Goal: Information Seeking & Learning: Learn about a topic

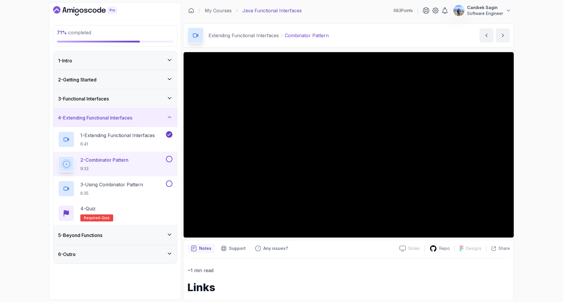
click at [527, 204] on div "71 % completed 1 - Intro 2 - Getting Started 3 - Functional Interfaces 4 - Exte…" at bounding box center [281, 151] width 563 height 302
click at [442, 249] on p "Repo" at bounding box center [444, 249] width 11 height 6
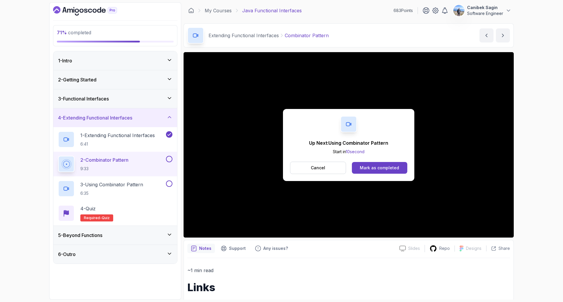
click at [270, 140] on div "Up Next: Using Combinator Pattern Start in 10 second Cancel Mark as completed" at bounding box center [349, 145] width 330 height 186
click at [393, 170] on div "Mark as completed" at bounding box center [379, 168] width 39 height 6
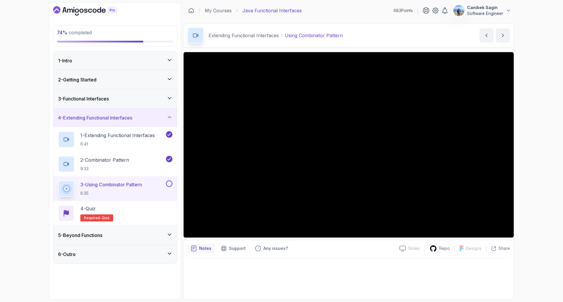
click at [172, 185] on button at bounding box center [169, 184] width 6 height 6
click at [152, 211] on div "4 - Quiz Required- quiz" at bounding box center [115, 213] width 114 height 16
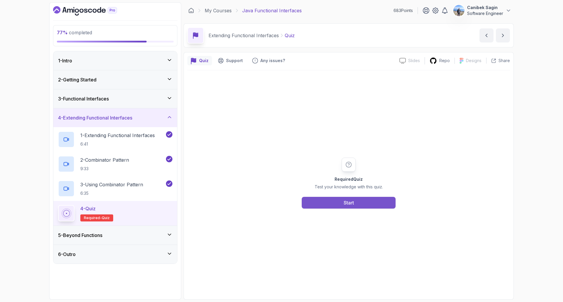
click at [351, 205] on div "Start" at bounding box center [349, 202] width 10 height 7
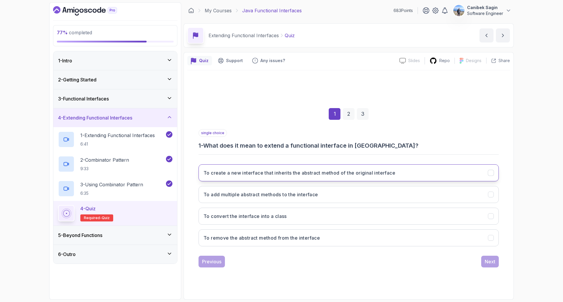
click at [299, 177] on button "To create a new interface that inherits the abstract method of the original int…" at bounding box center [348, 172] width 300 height 17
click at [496, 263] on button "Next" at bounding box center [490, 262] width 18 height 12
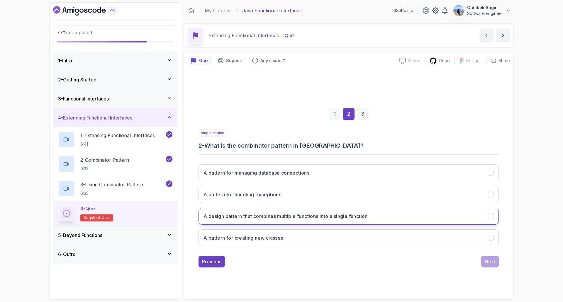
click at [299, 217] on h3 "A design pattern that combines multiple functions into a single function" at bounding box center [285, 216] width 164 height 7
click at [487, 261] on div "Next" at bounding box center [490, 261] width 11 height 7
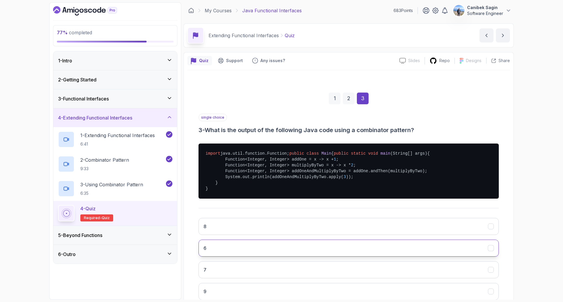
scroll to position [29, 0]
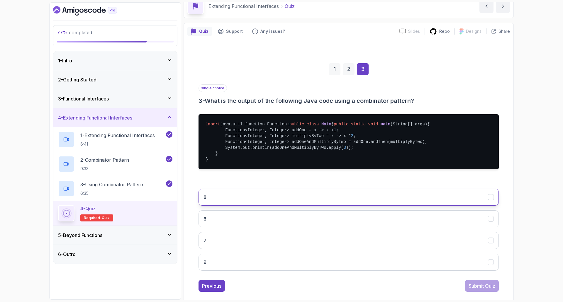
click at [279, 206] on button "8" at bounding box center [348, 197] width 300 height 17
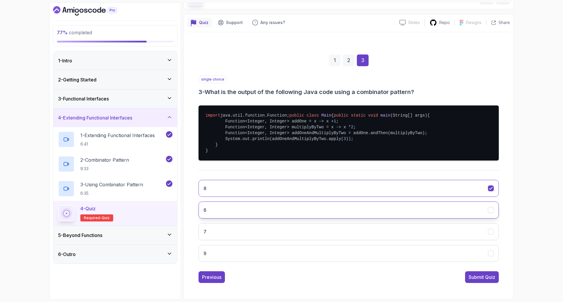
scroll to position [56, 0]
click at [482, 279] on div "Submit Quiz" at bounding box center [481, 277] width 27 height 7
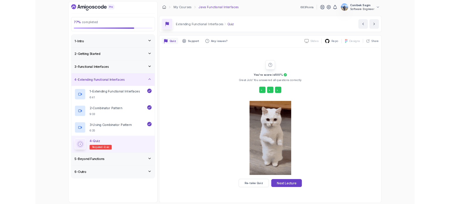
scroll to position [0, 0]
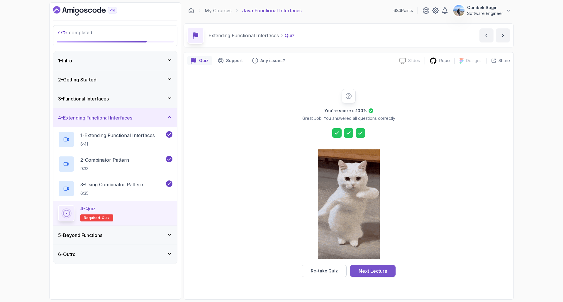
click at [366, 269] on div "Next Lecture" at bounding box center [373, 271] width 29 height 7
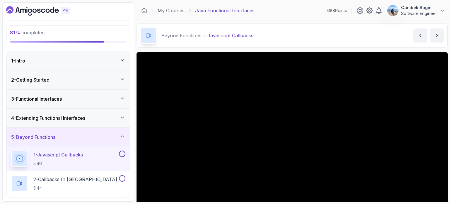
click at [93, 135] on div "5 - Beyond Functions" at bounding box center [68, 136] width 114 height 7
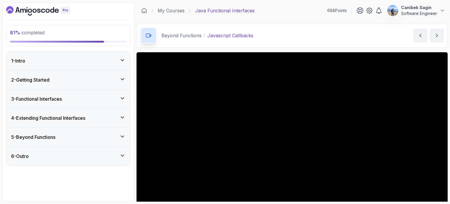
click at [85, 115] on h3 "4 - Extending Functional Interfaces" at bounding box center [48, 117] width 74 height 7
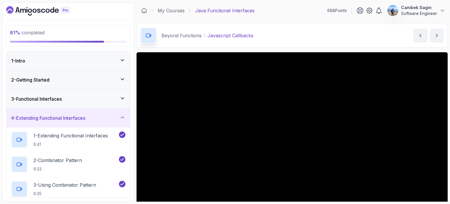
click at [88, 113] on div "4 - Extending Functional Interfaces" at bounding box center [68, 117] width 124 height 19
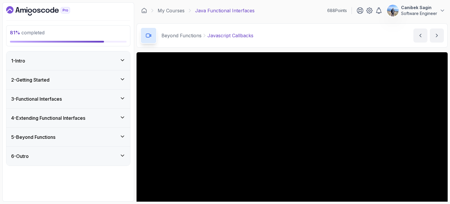
click at [393, 11] on img at bounding box center [393, 11] width 12 height 12
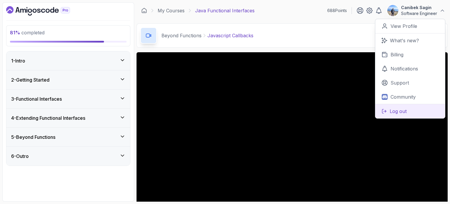
click at [395, 113] on p "Log out" at bounding box center [398, 111] width 17 height 7
